Goal: Task Accomplishment & Management: Manage account settings

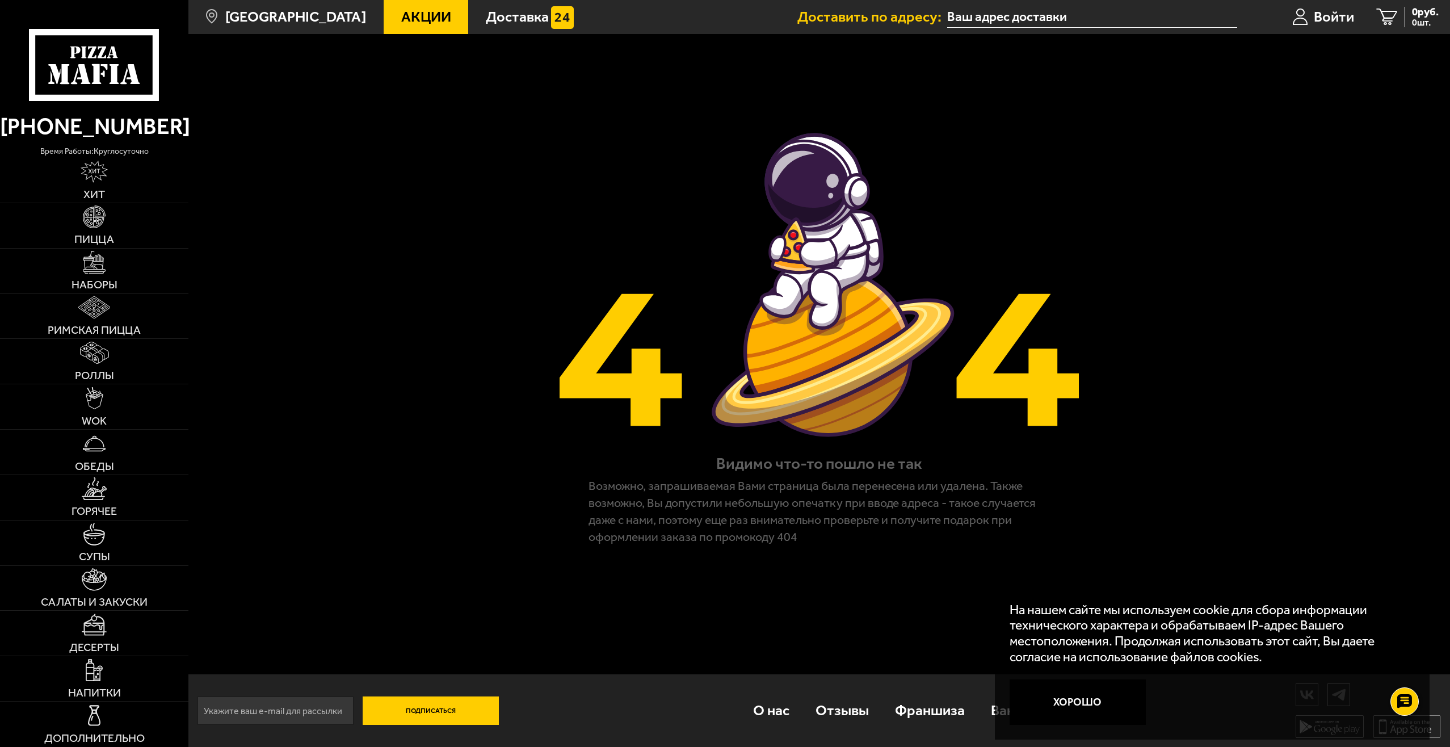
click at [3, 40] on div at bounding box center [94, 50] width 188 height 101
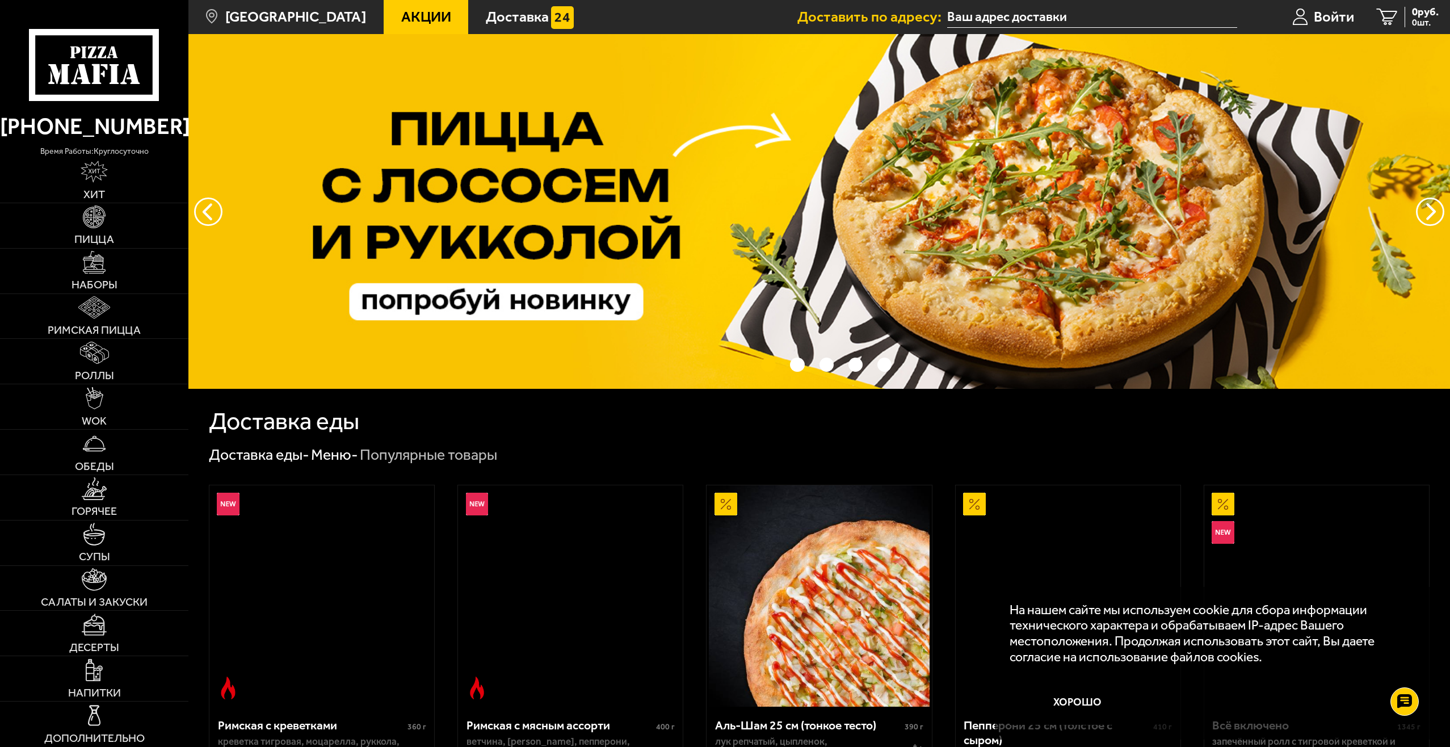
click at [62, 54] on icon at bounding box center [94, 65] width 131 height 72
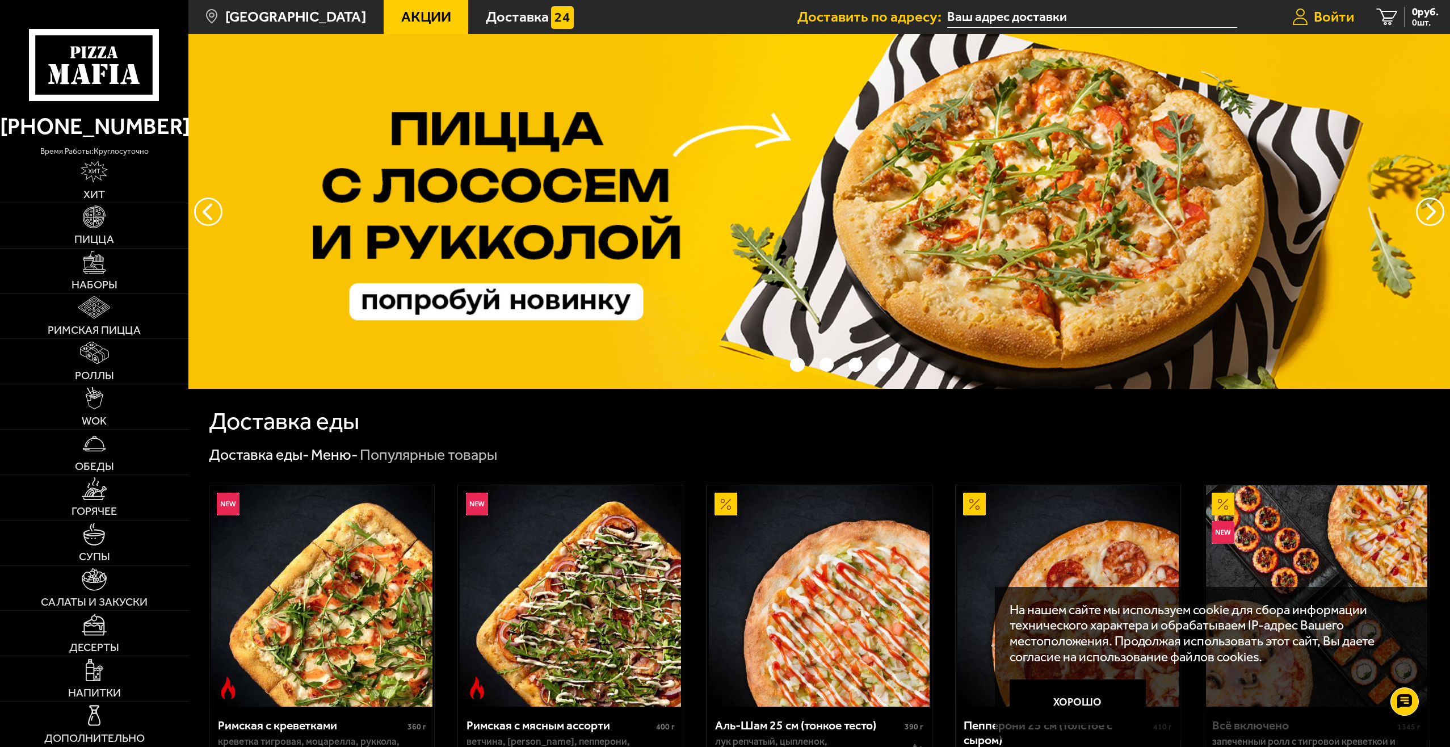
click at [1344, 14] on span "Войти" at bounding box center [1334, 17] width 40 height 15
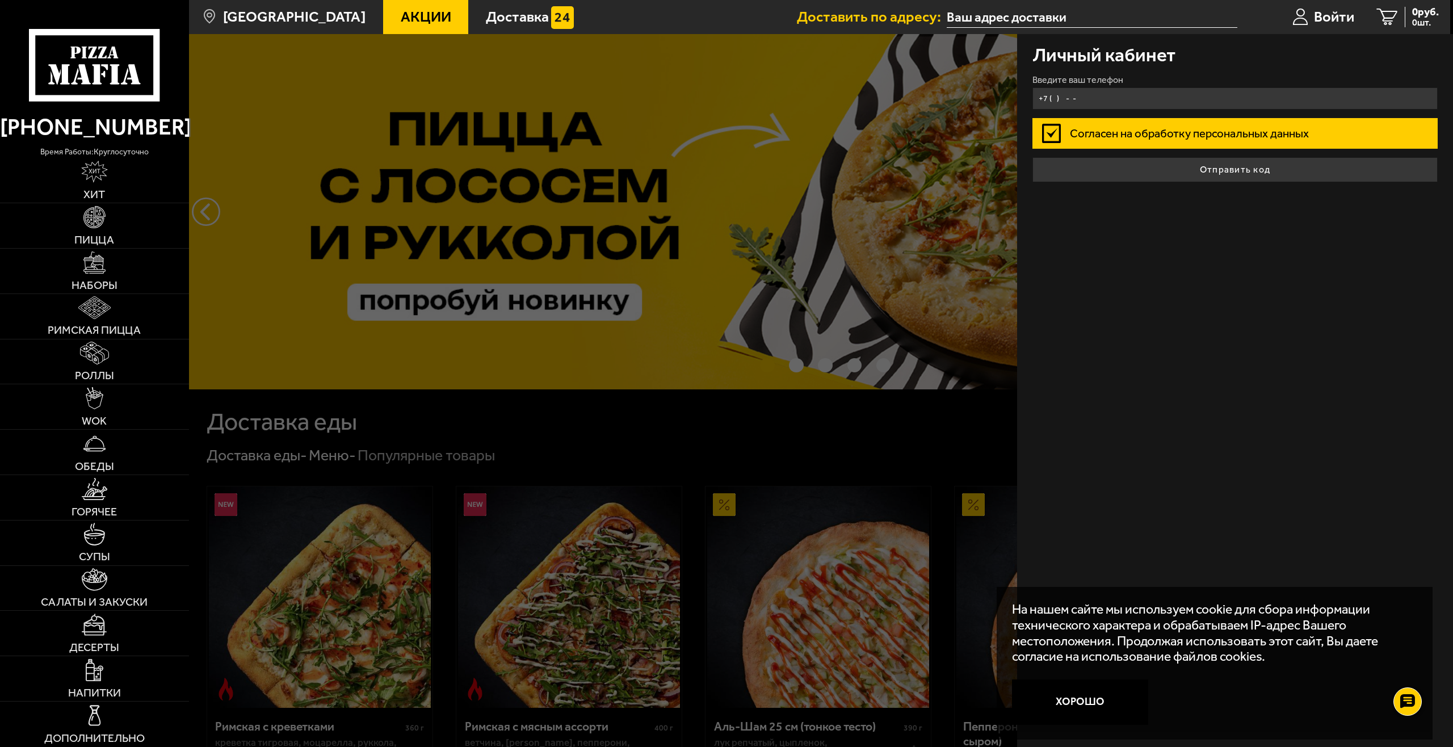
click at [1118, 102] on input "+7 ( ) - -" at bounding box center [1235, 98] width 406 height 22
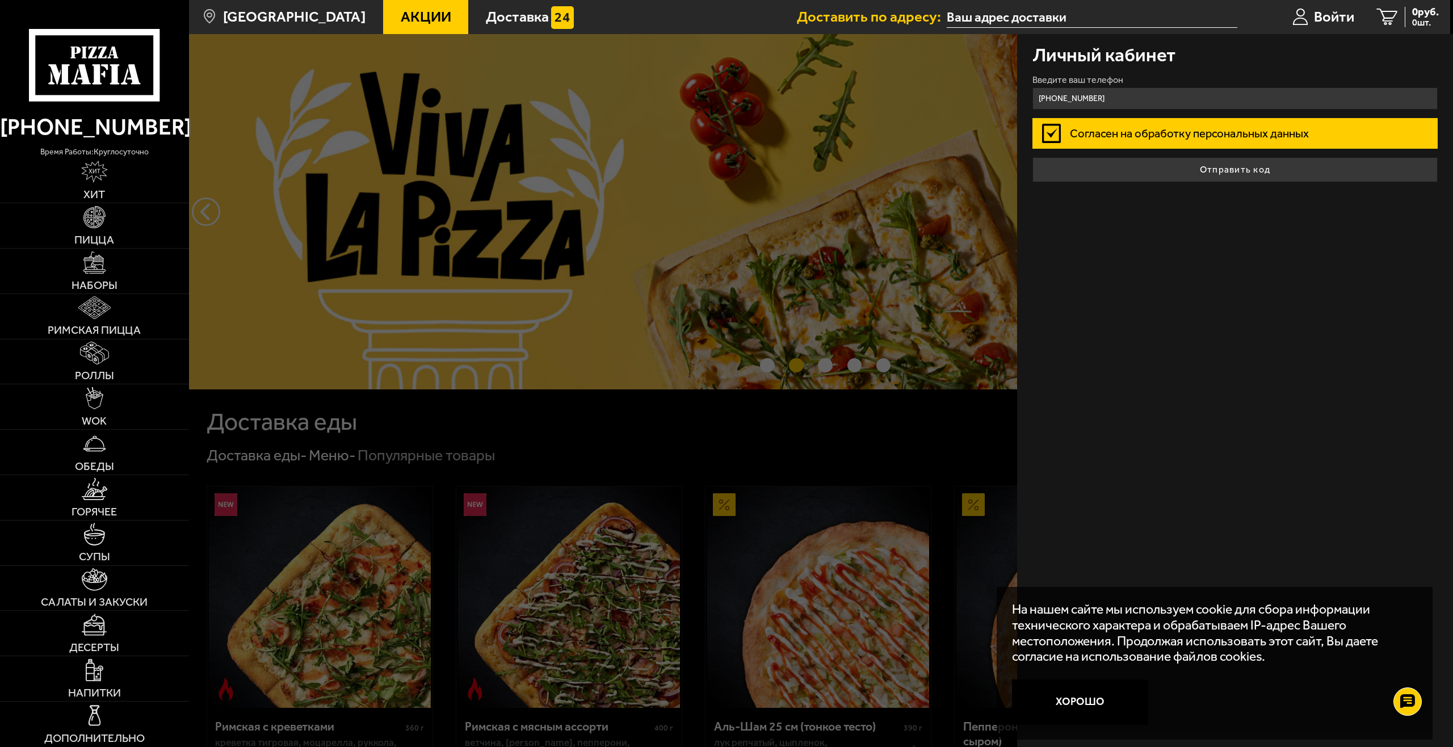
type input "[PHONE_NUMBER]"
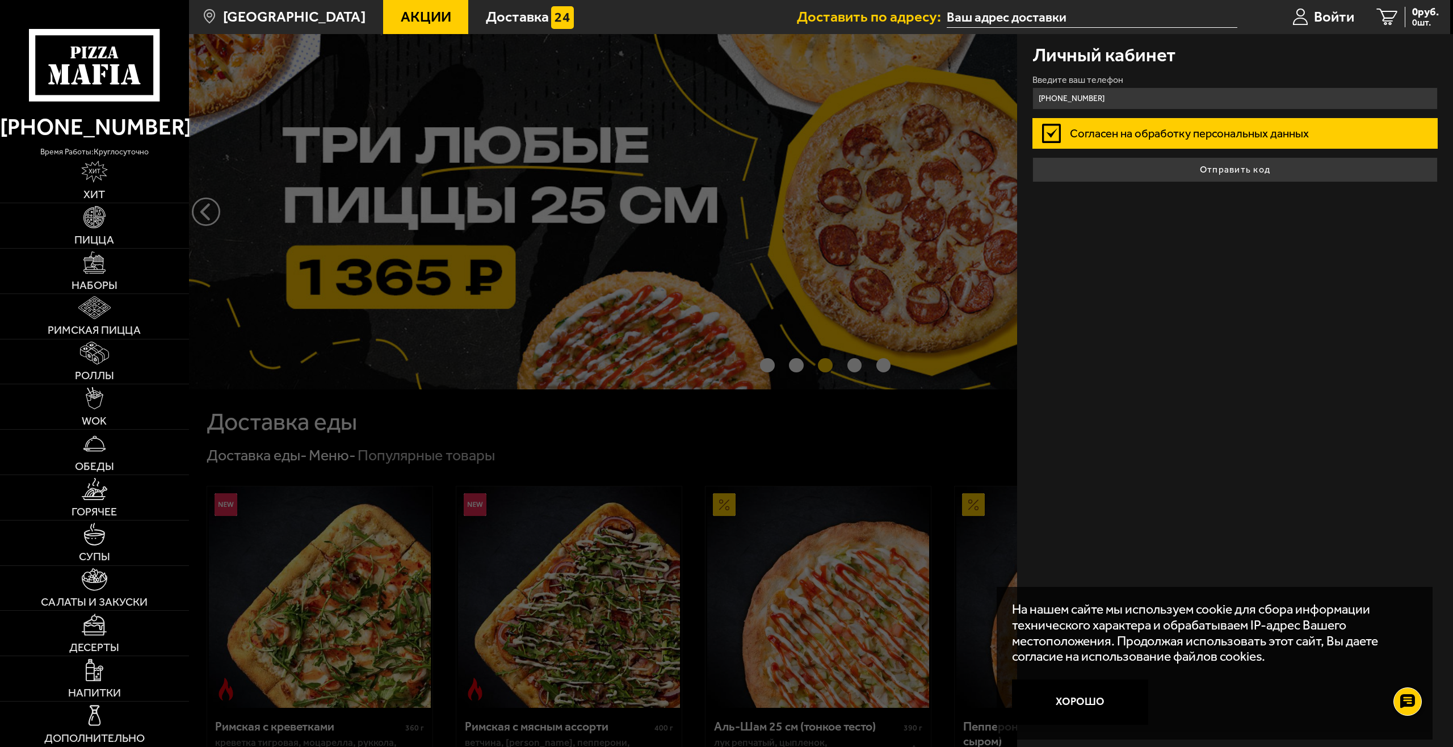
click at [1179, 138] on label "Согласен на обработку персональных данных" at bounding box center [1235, 133] width 406 height 30
click at [0, 0] on input "Согласен на обработку персональных данных" at bounding box center [0, 0] width 0 height 0
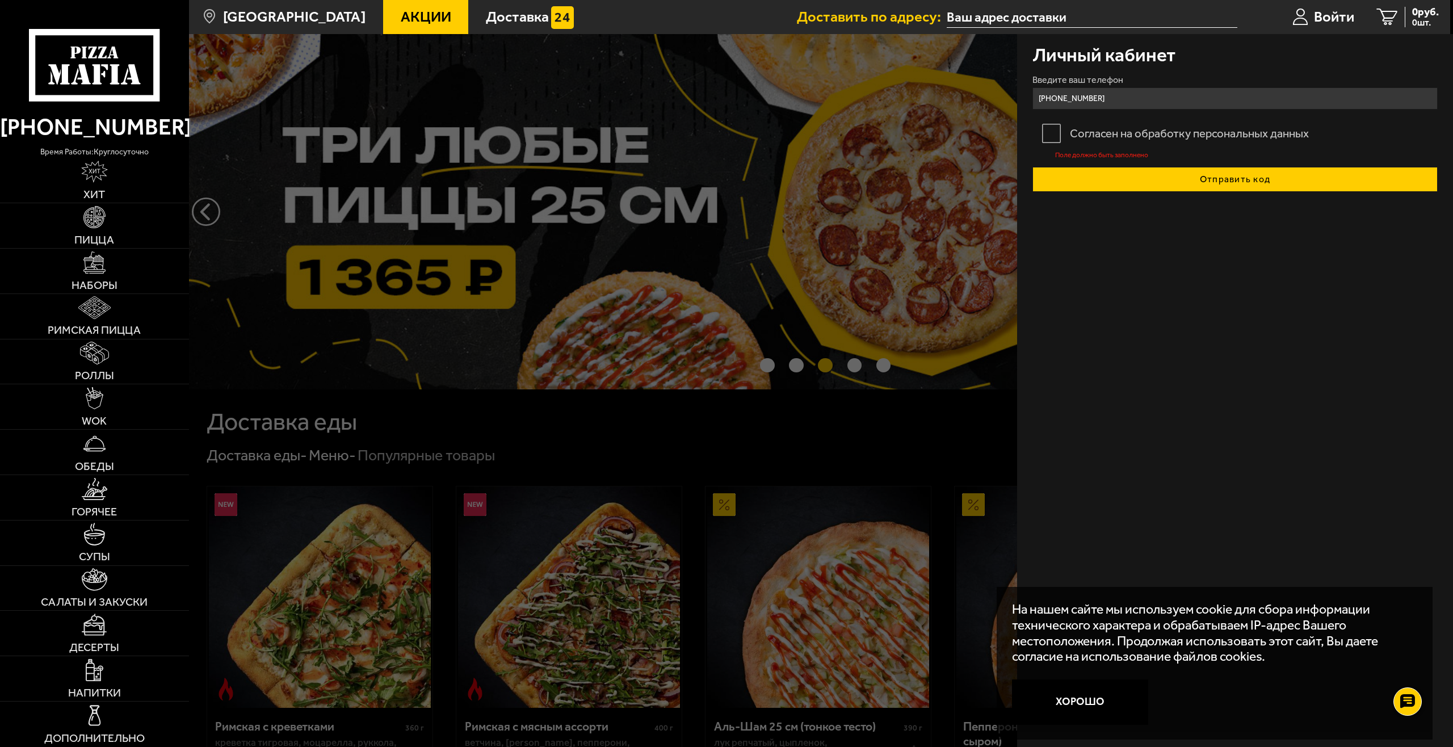
click at [1209, 179] on button "Отправить код" at bounding box center [1235, 179] width 406 height 25
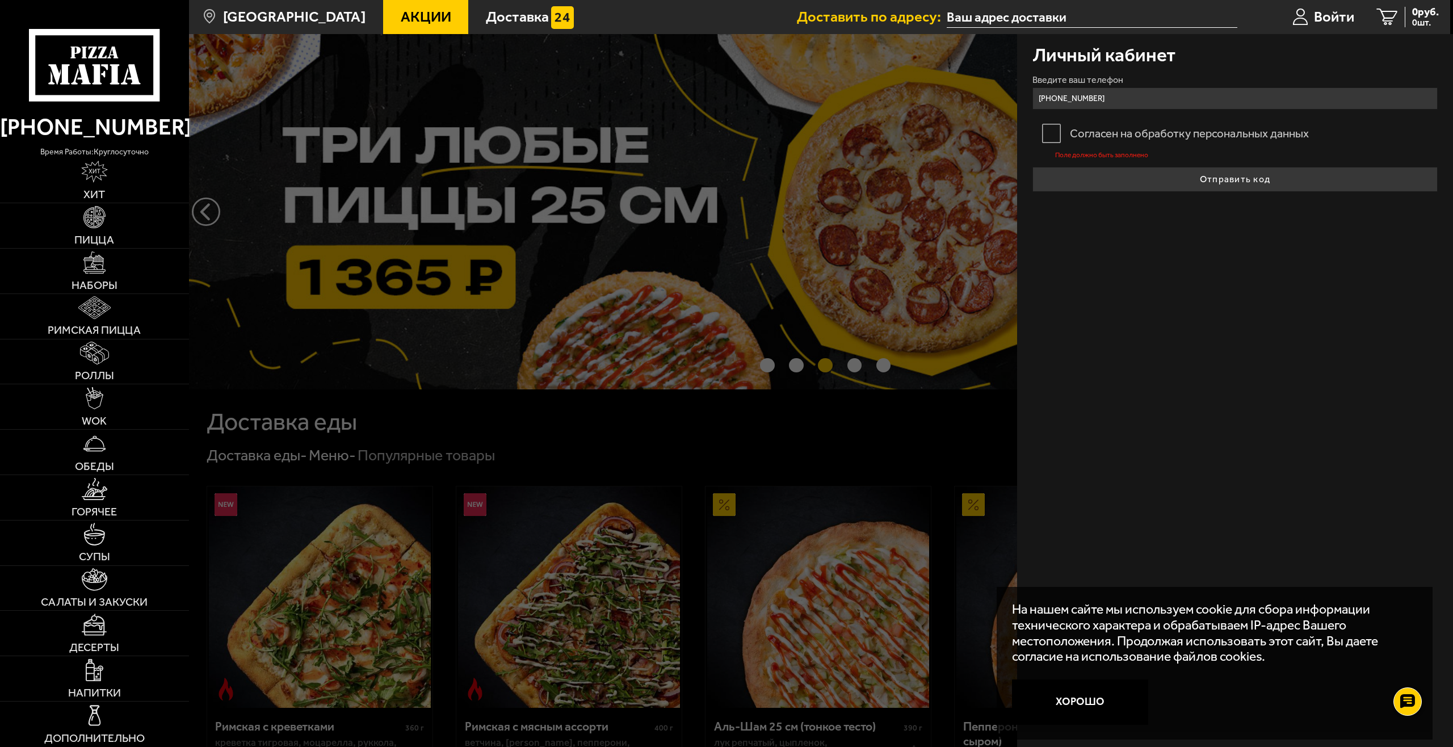
click at [1165, 133] on label "Согласен на обработку персональных данных" at bounding box center [1235, 133] width 406 height 30
click at [0, 0] on input "Согласен на обработку персональных данных" at bounding box center [0, 0] width 0 height 0
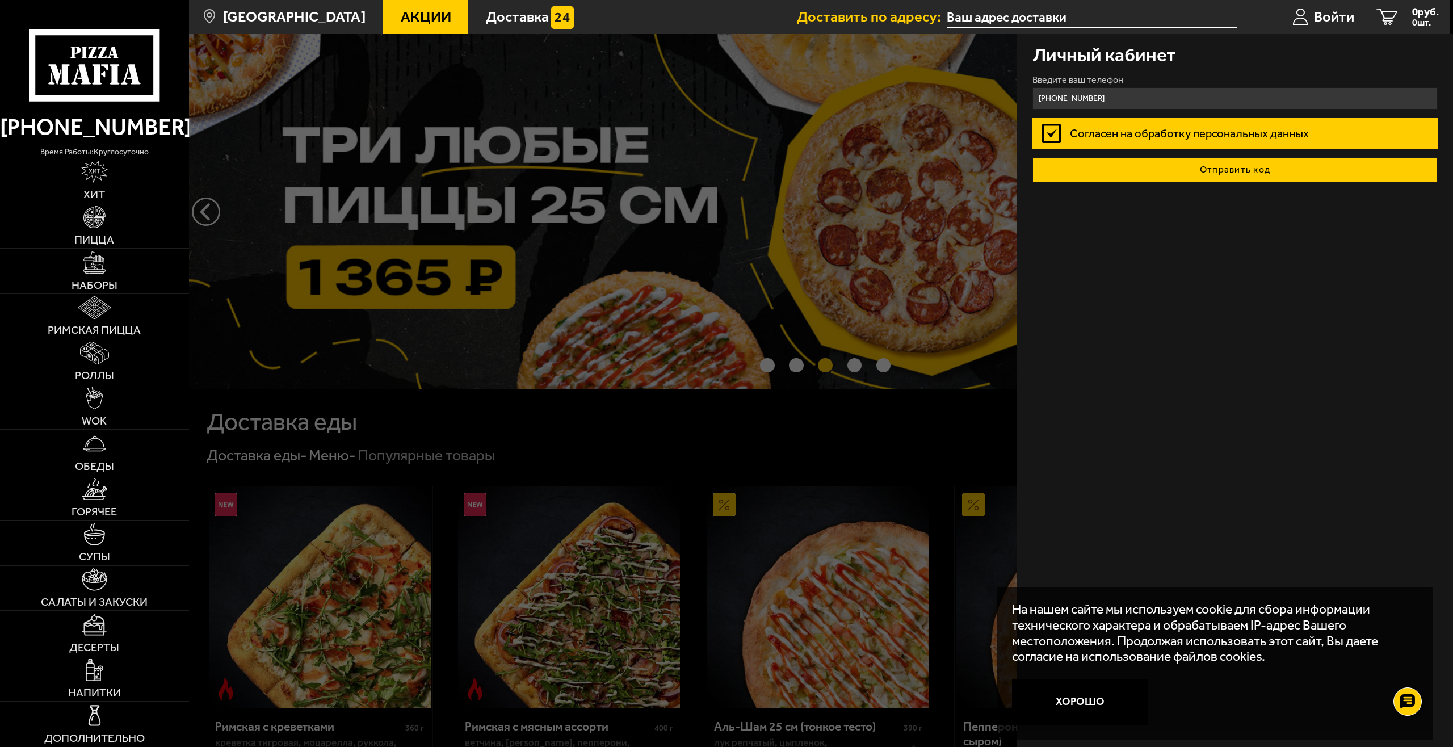
click at [1228, 169] on button "Отправить код" at bounding box center [1235, 169] width 406 height 25
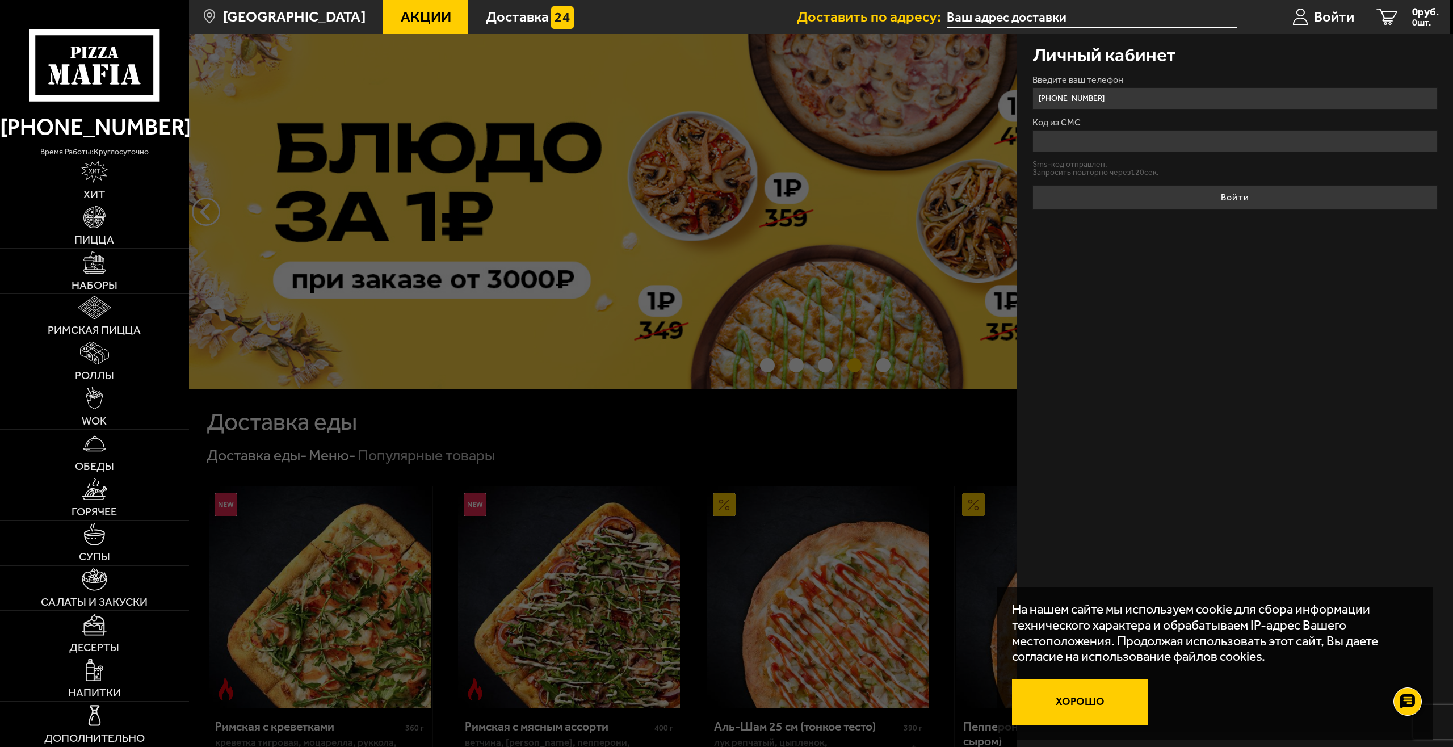
click at [1061, 686] on button "Хорошо" at bounding box center [1080, 701] width 136 height 45
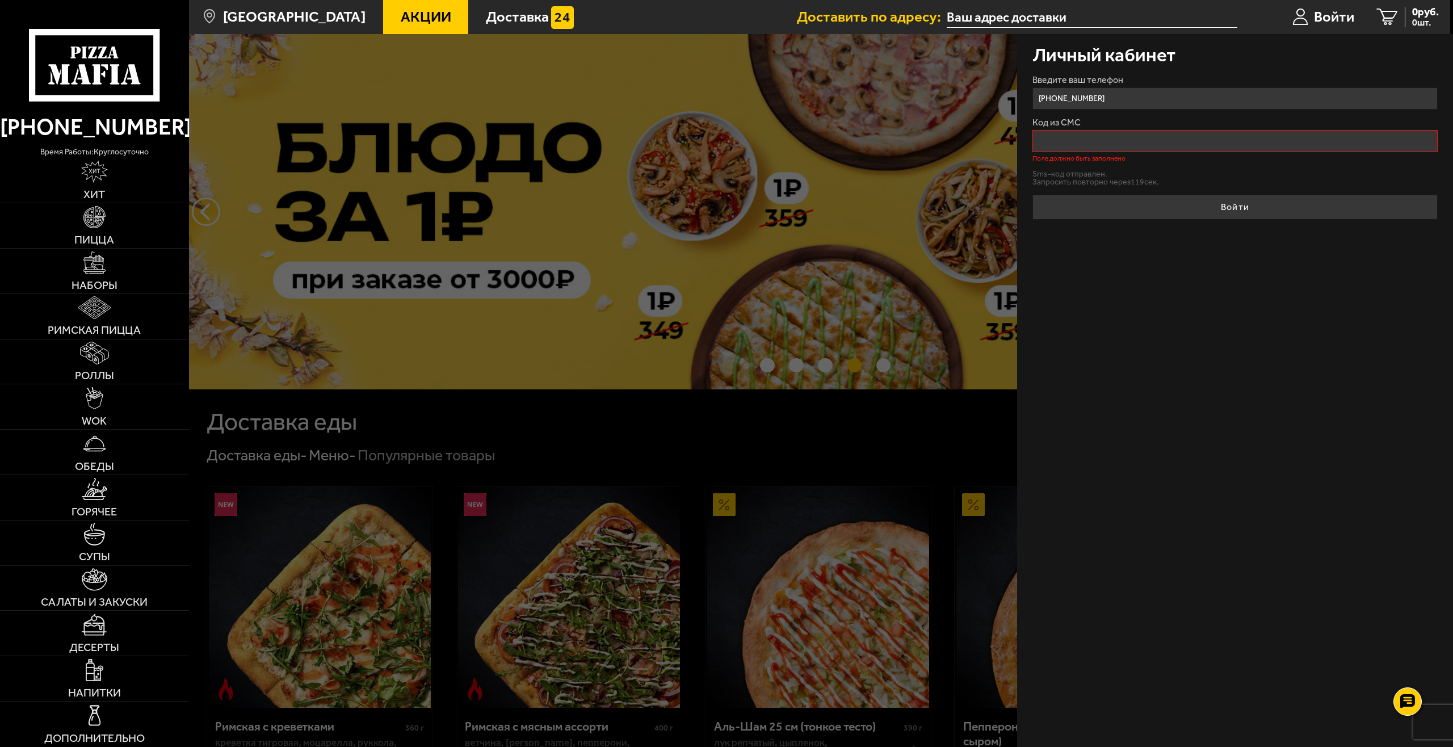
click at [1074, 143] on input "Код из СМС" at bounding box center [1235, 141] width 406 height 22
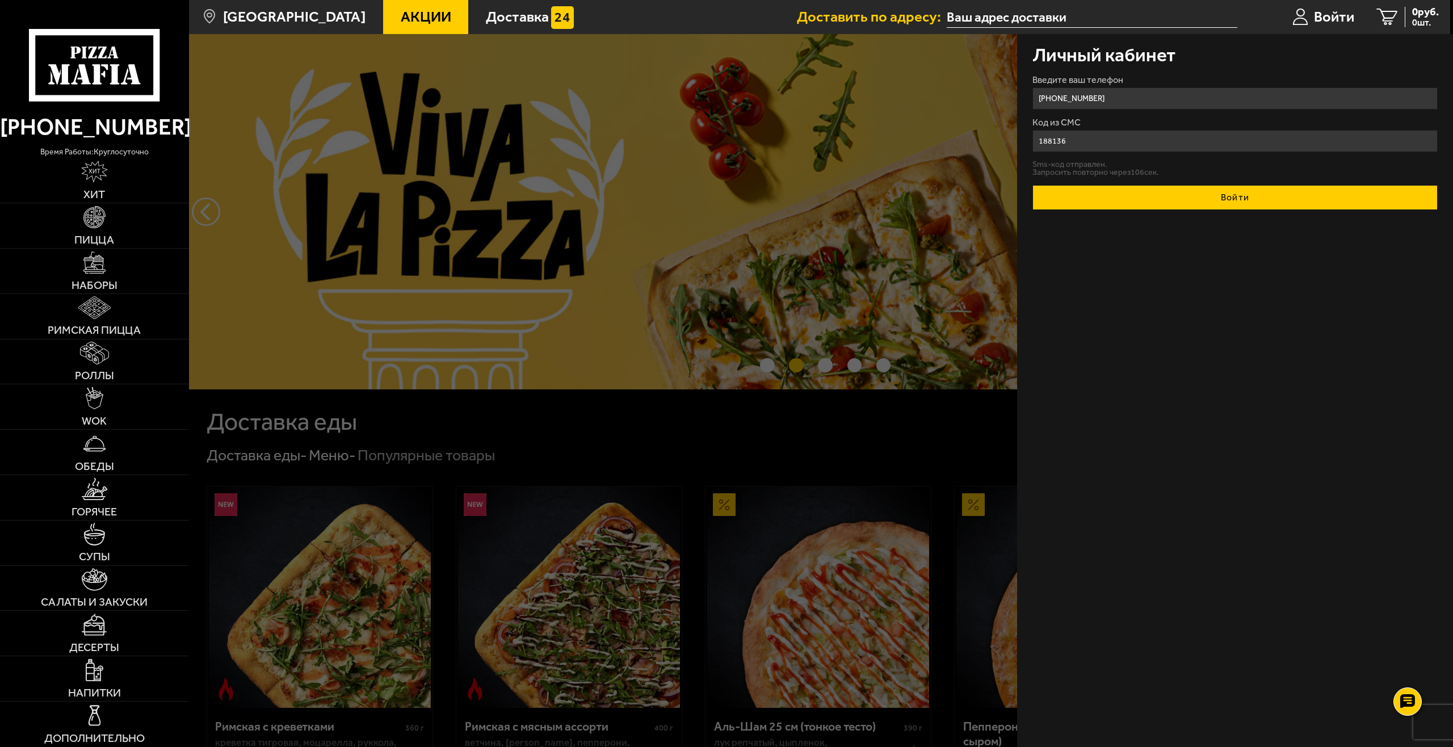
type input "188136"
click at [1239, 201] on button "Войти" at bounding box center [1235, 197] width 406 height 25
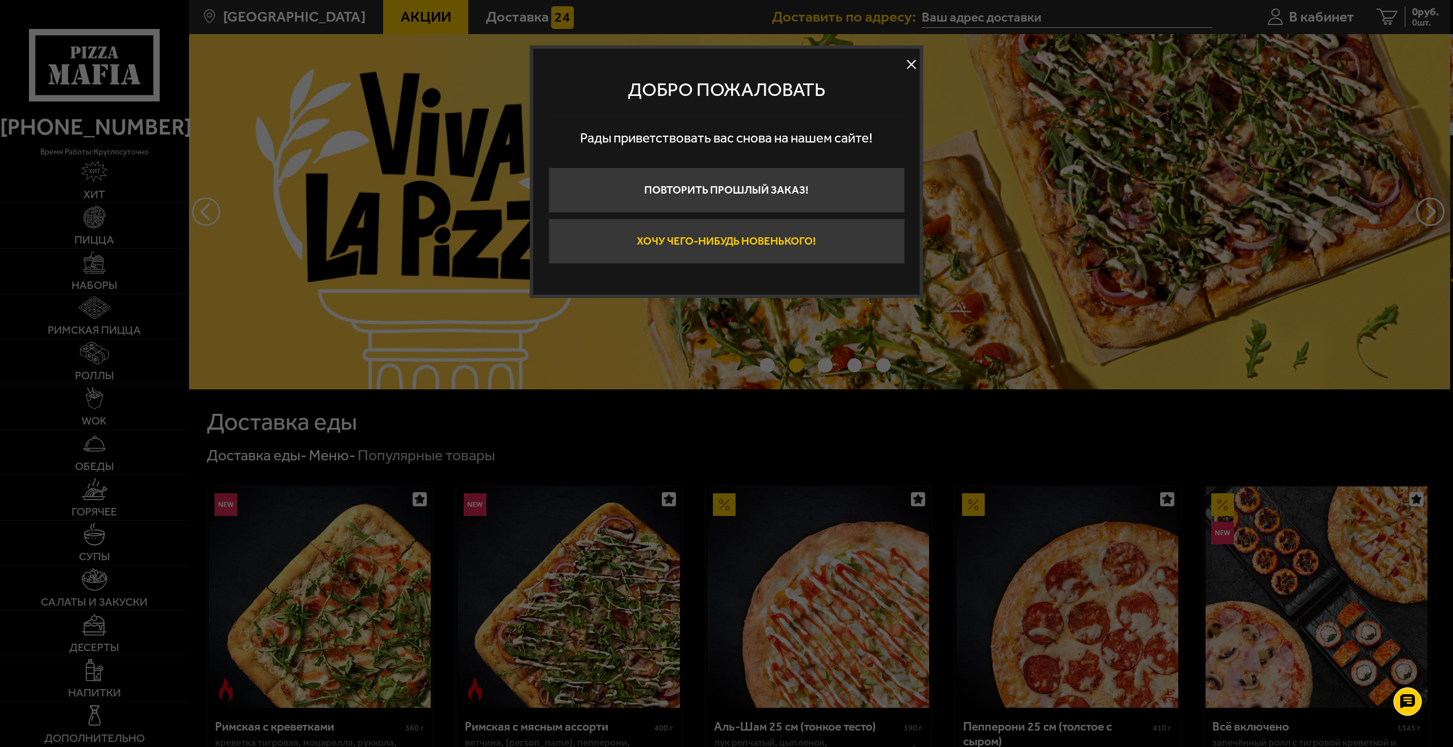
click at [804, 246] on button "Хочу чего-нибудь новенького!" at bounding box center [726, 241] width 356 height 45
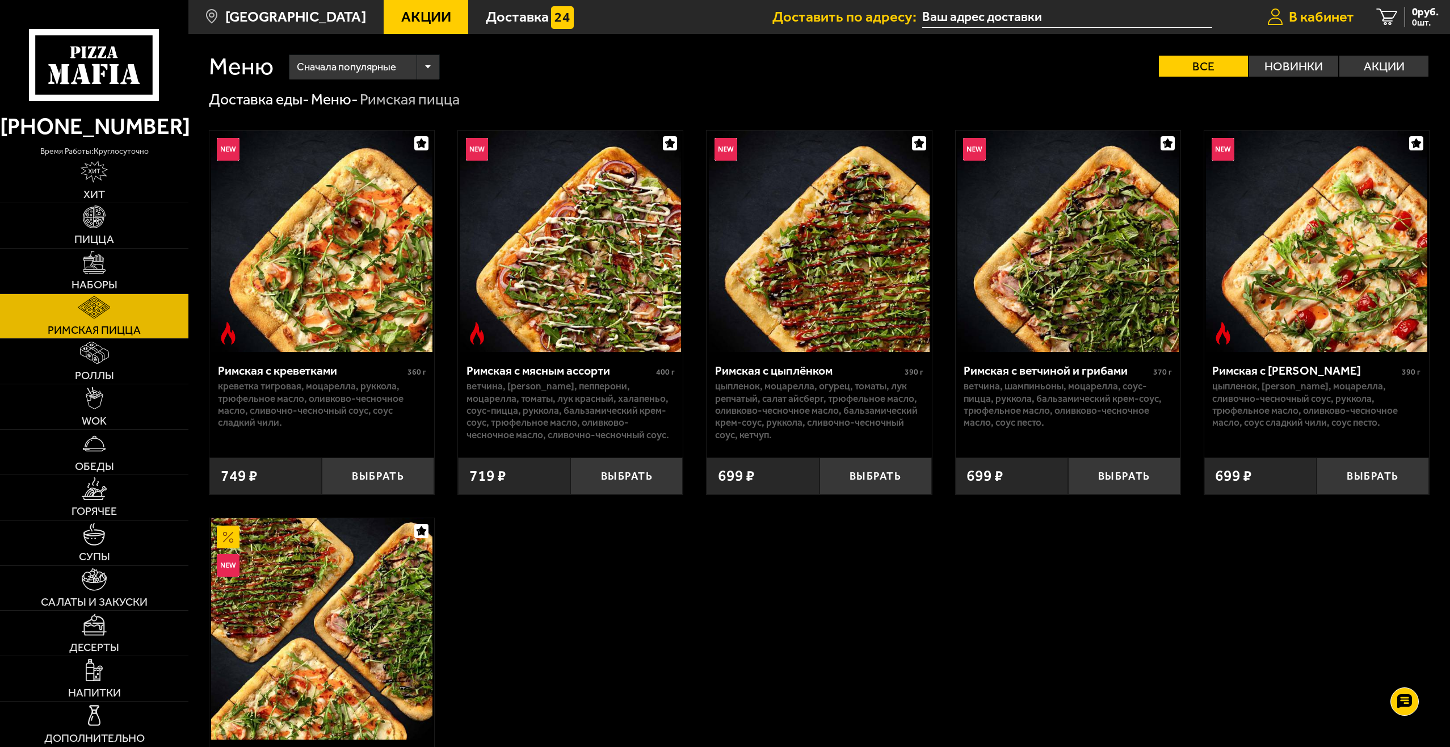
click at [1328, 14] on span "В кабинет" at bounding box center [1321, 17] width 65 height 15
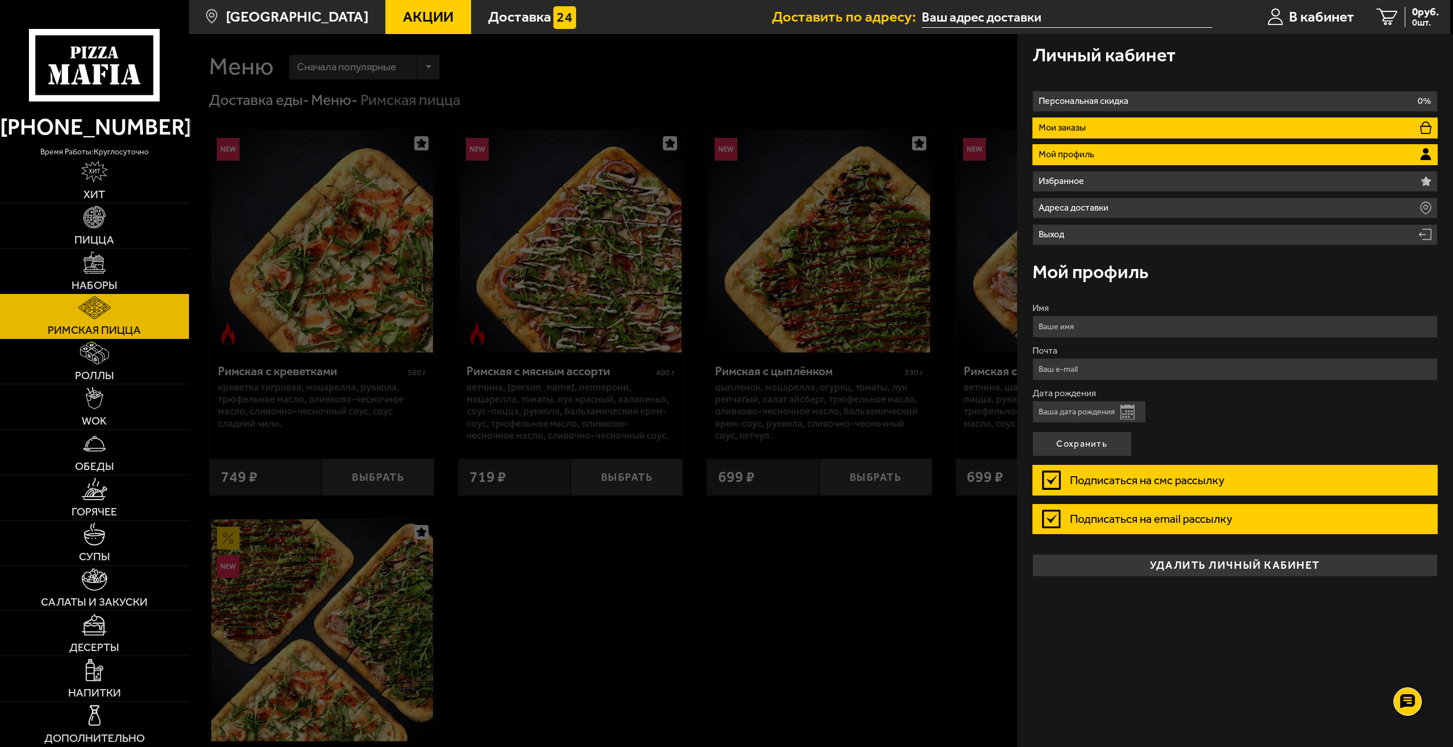
click at [1113, 132] on li "Мои заказы" at bounding box center [1235, 127] width 406 height 21
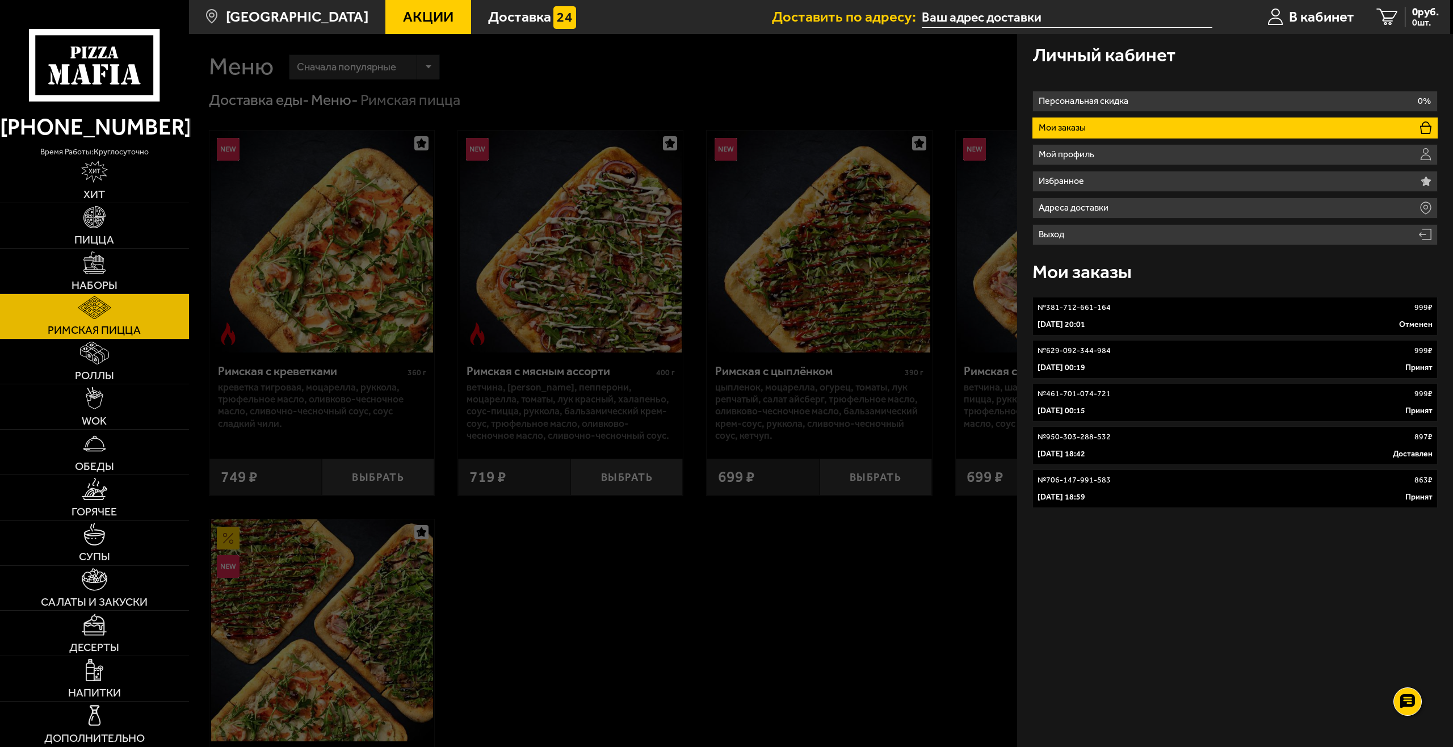
click at [1206, 56] on div "Личный кабинет" at bounding box center [1235, 54] width 406 height 41
click at [680, 19] on ul "Акции Доставка" at bounding box center [578, 17] width 387 height 34
click at [1304, 12] on span "В кабинет" at bounding box center [1321, 17] width 65 height 15
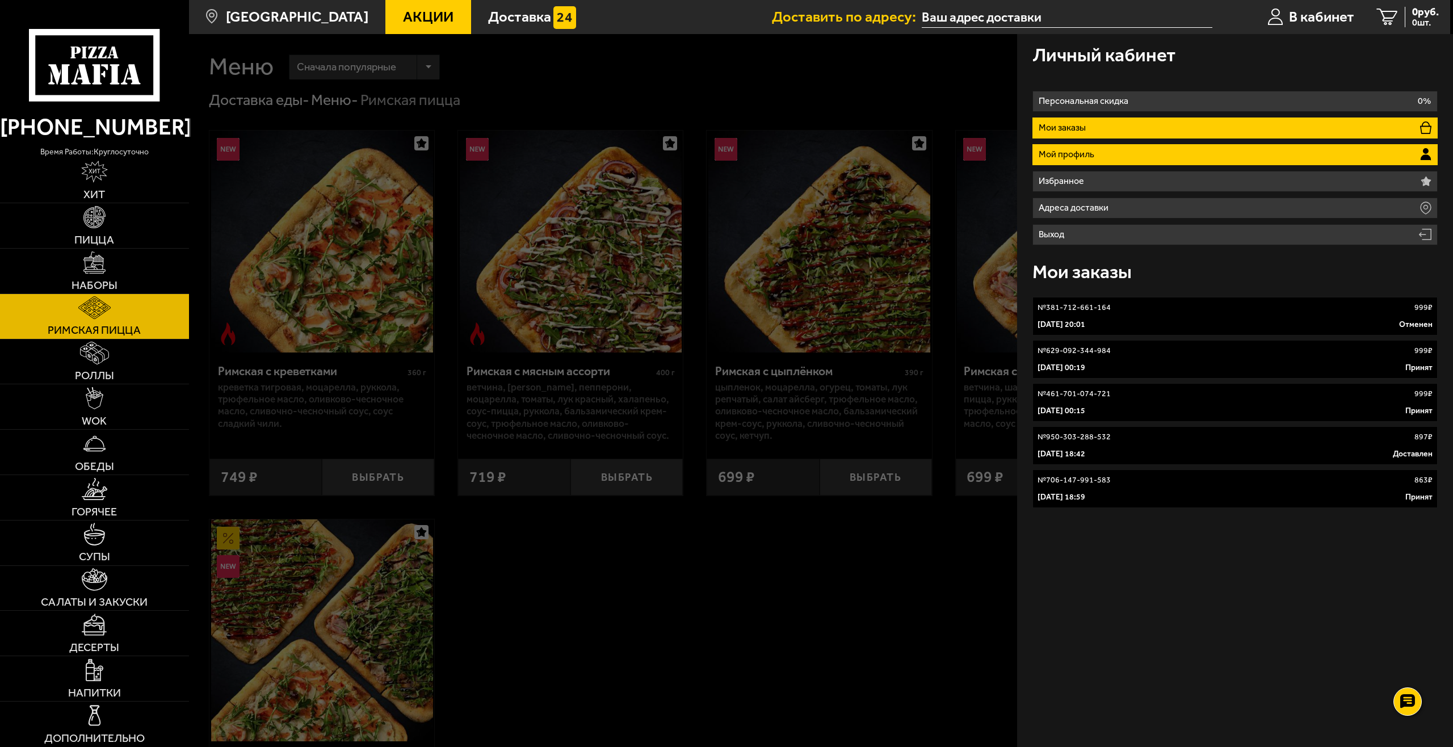
click at [1093, 153] on p "Мой профиль" at bounding box center [1069, 154] width 60 height 9
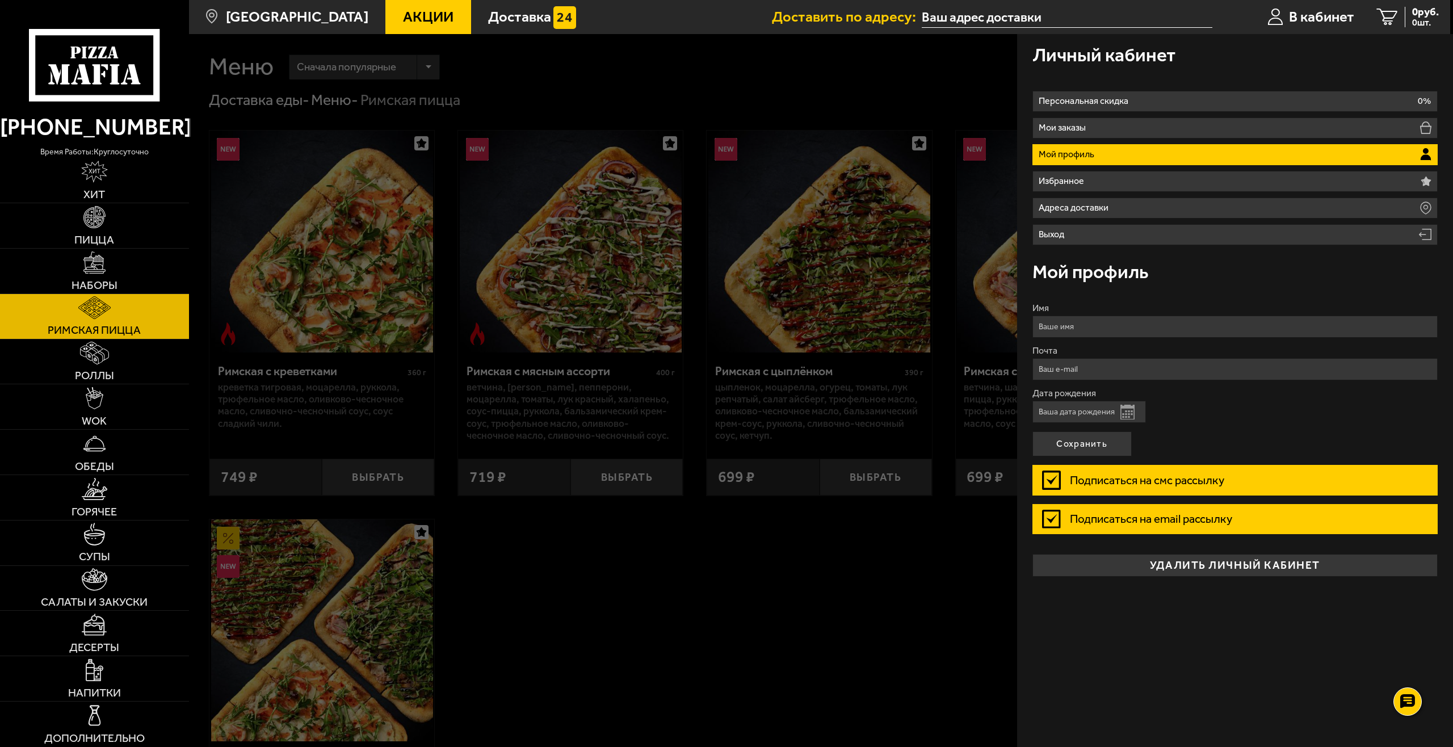
click at [1086, 519] on label "Подписаться на email рассылку" at bounding box center [1235, 519] width 406 height 30
click at [0, 0] on input "Подписаться на email рассылку" at bounding box center [0, 0] width 0 height 0
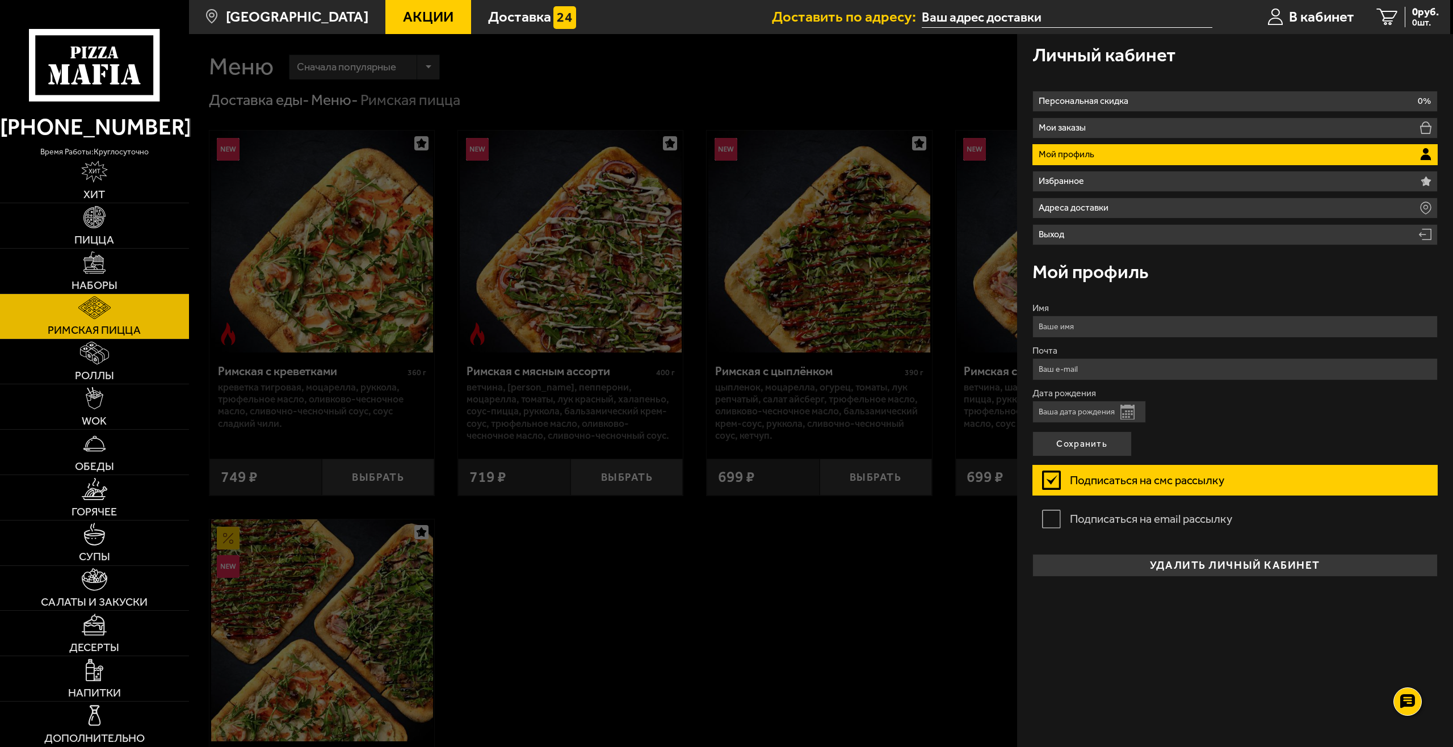
click at [1072, 477] on label "Подписаться на смс рассылку" at bounding box center [1235, 480] width 406 height 30
click at [0, 0] on input "Подписаться на смс рассылку" at bounding box center [0, 0] width 0 height 0
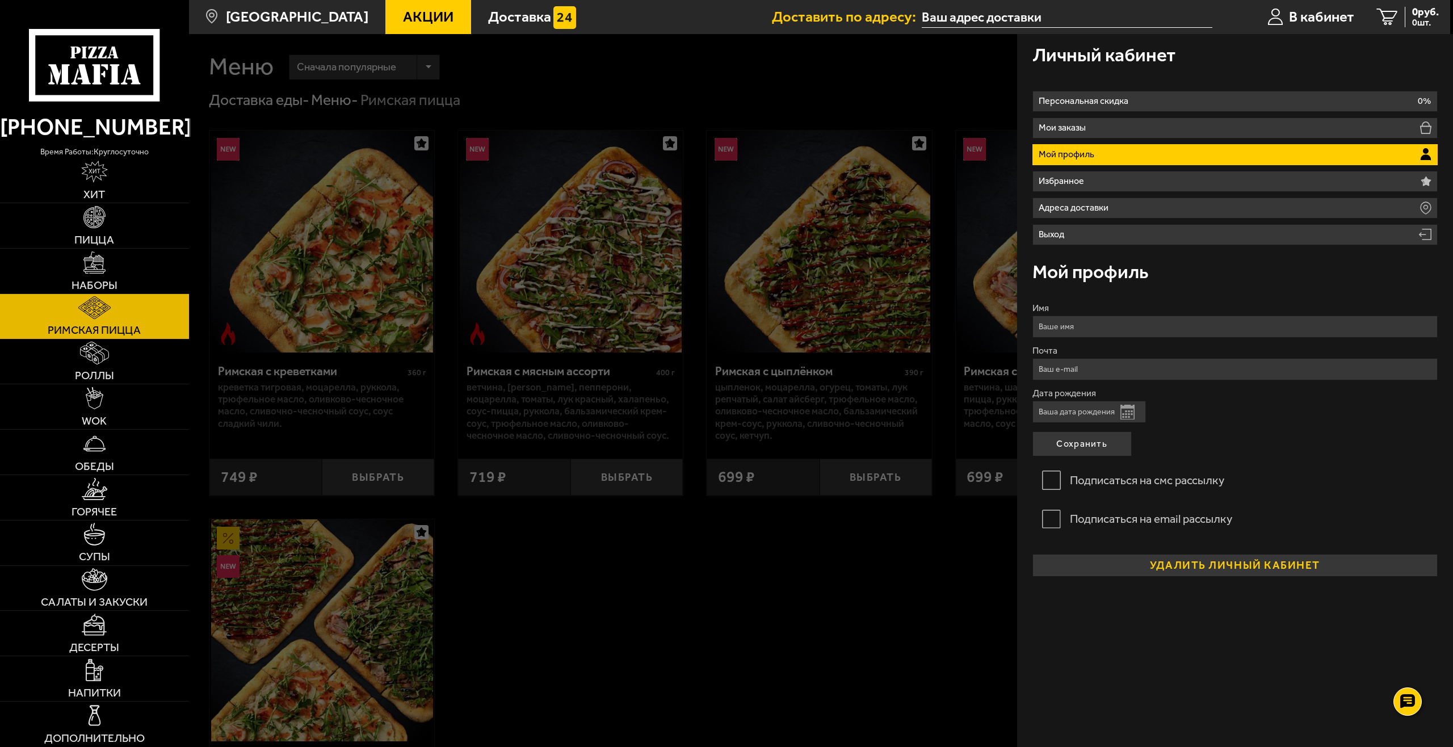
click at [1232, 575] on button "удалить личный кабинет" at bounding box center [1235, 565] width 406 height 23
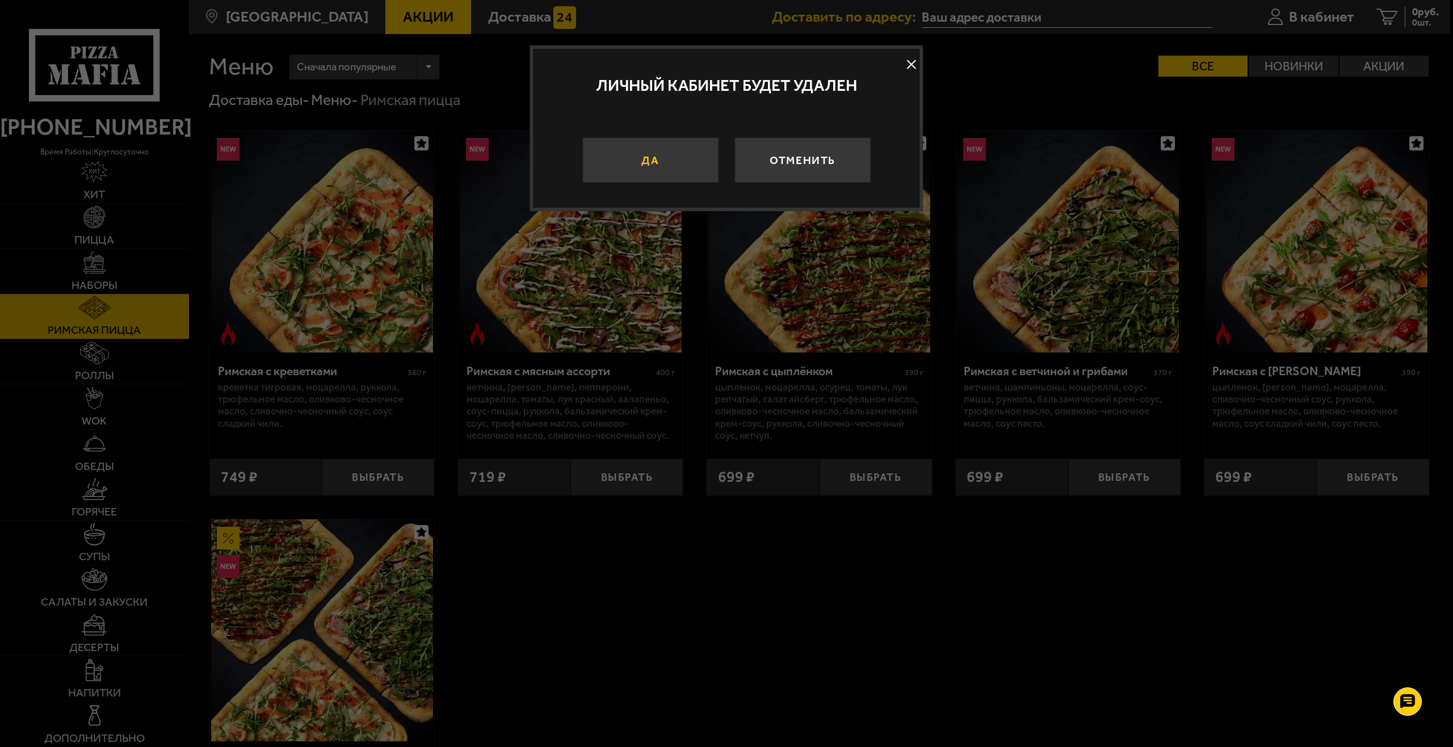
click at [660, 165] on button "Да" at bounding box center [650, 159] width 136 height 45
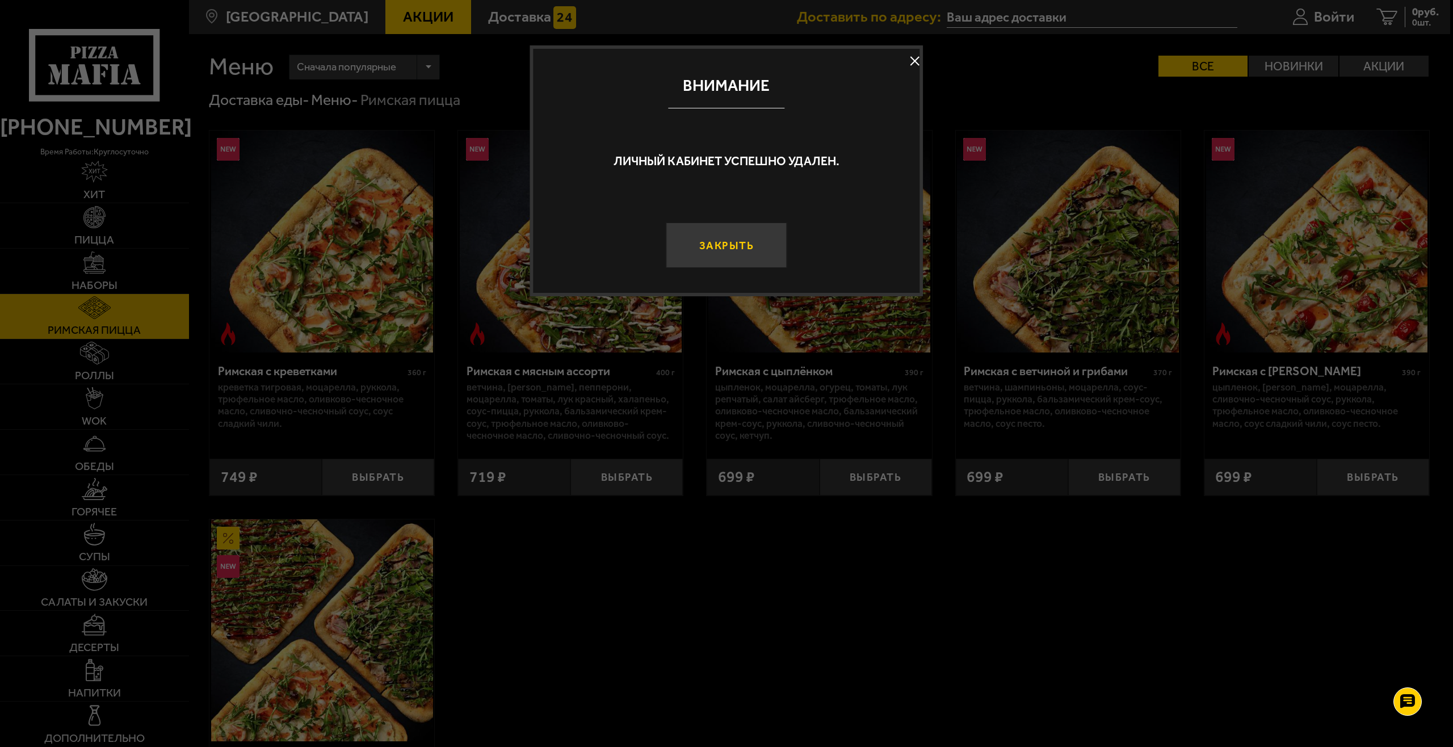
click at [710, 235] on button "Закрыть" at bounding box center [726, 244] width 121 height 45
